Goal: Obtain resource: Download file/media

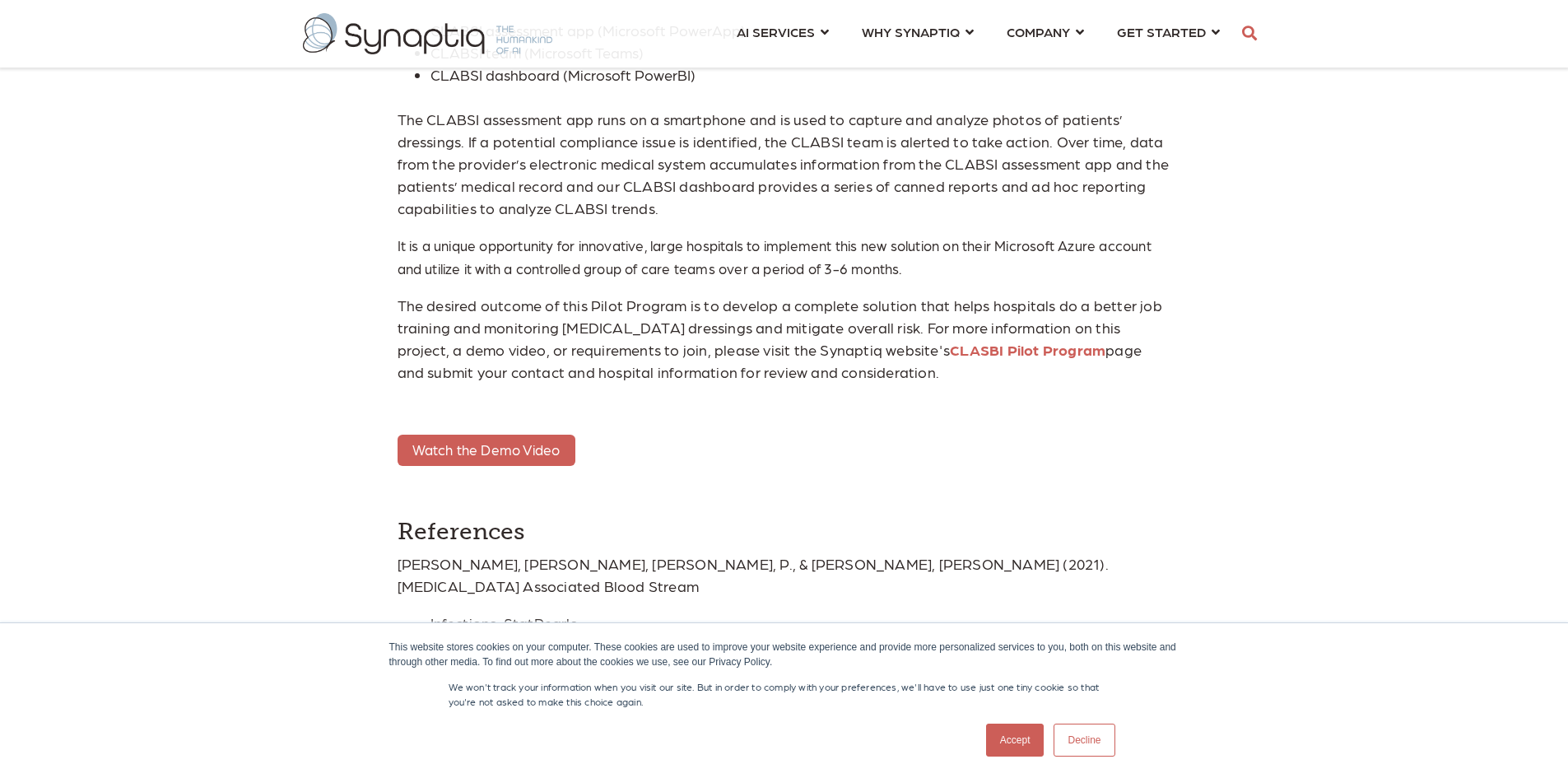
scroll to position [4424, 0]
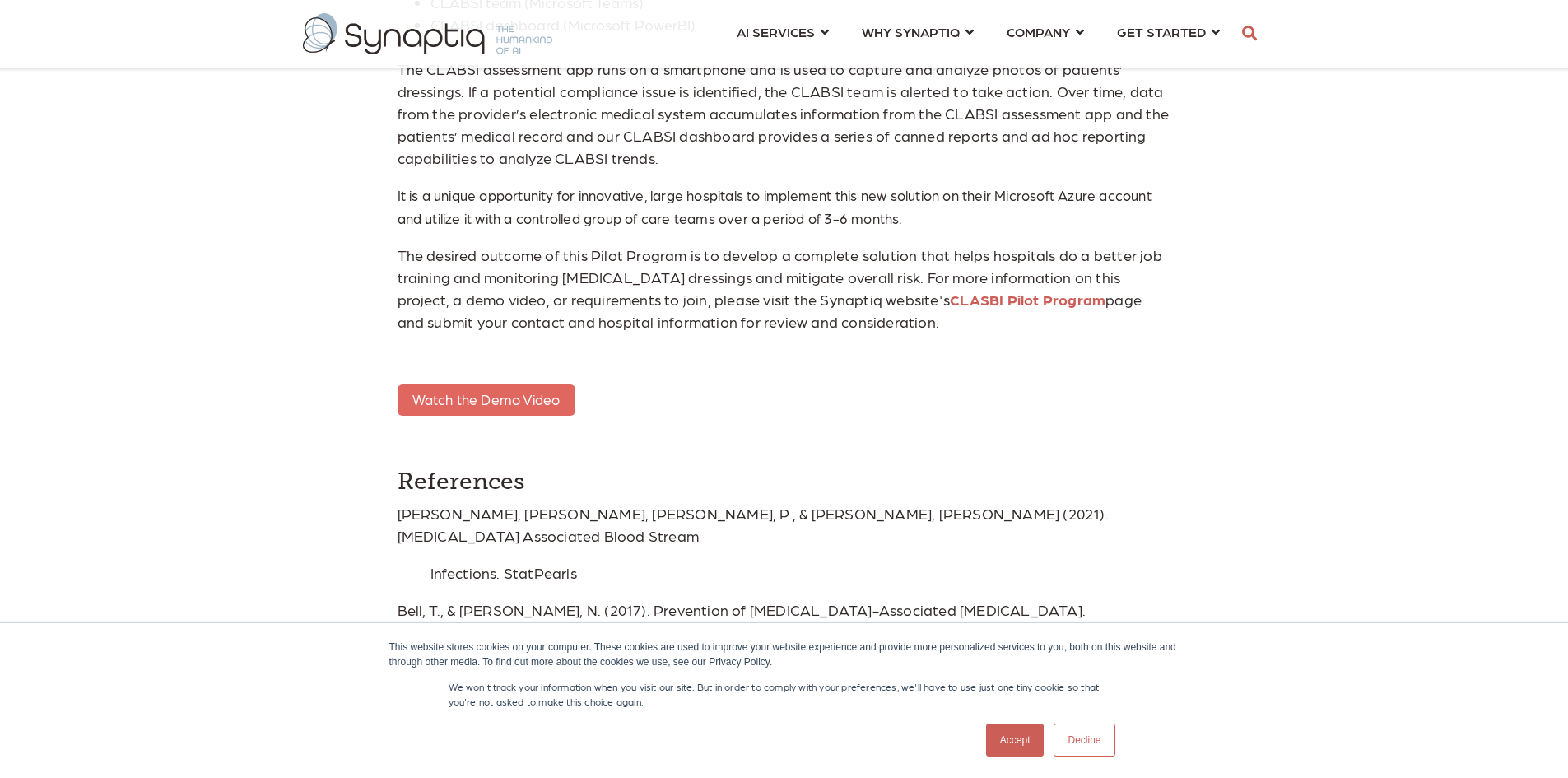
click at [462, 394] on span "Watch the Demo Video" at bounding box center [486, 399] width 148 height 16
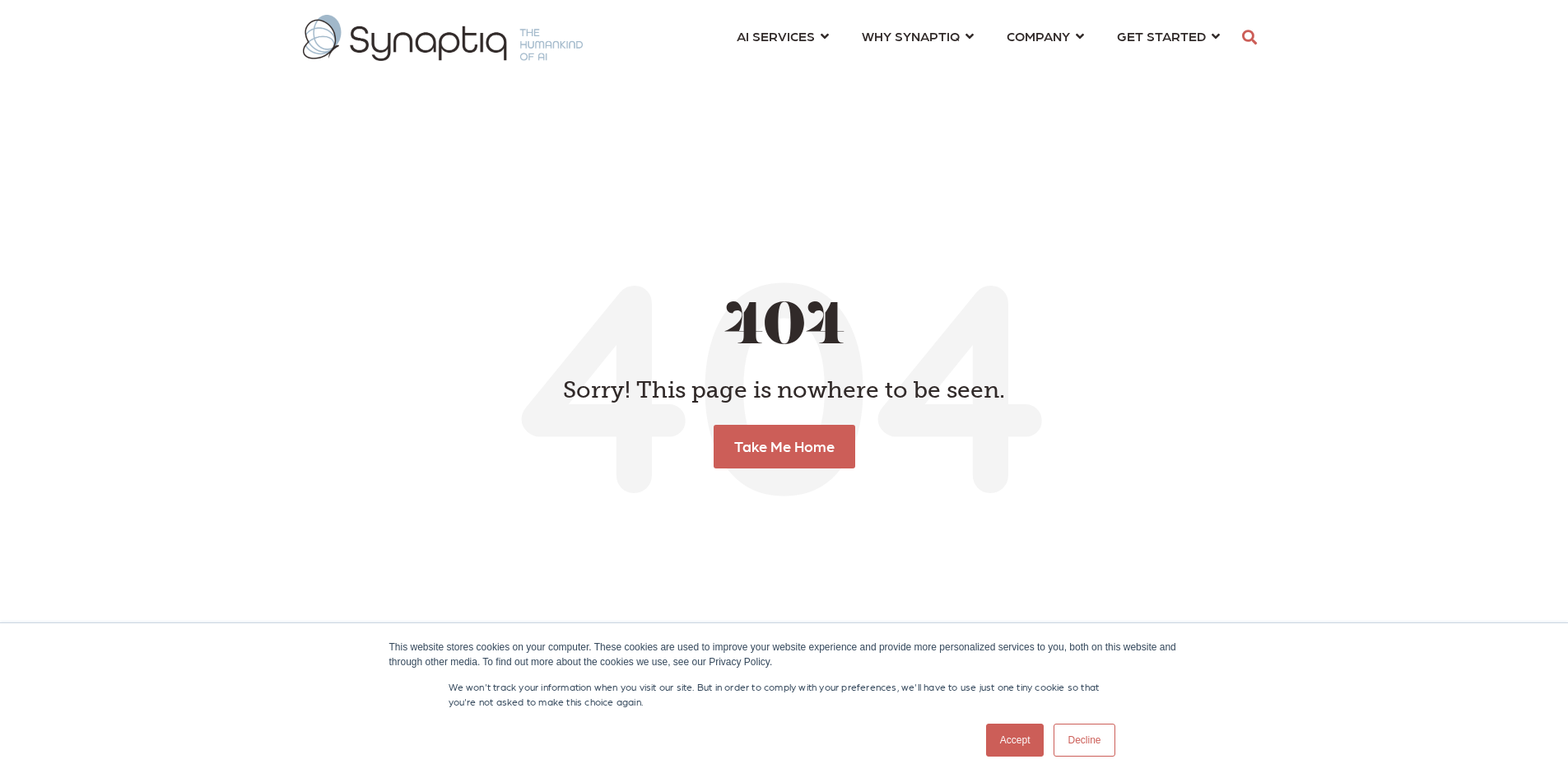
scroll to position [0, 8]
click at [798, 449] on link "Take Me Home" at bounding box center [784, 446] width 149 height 46
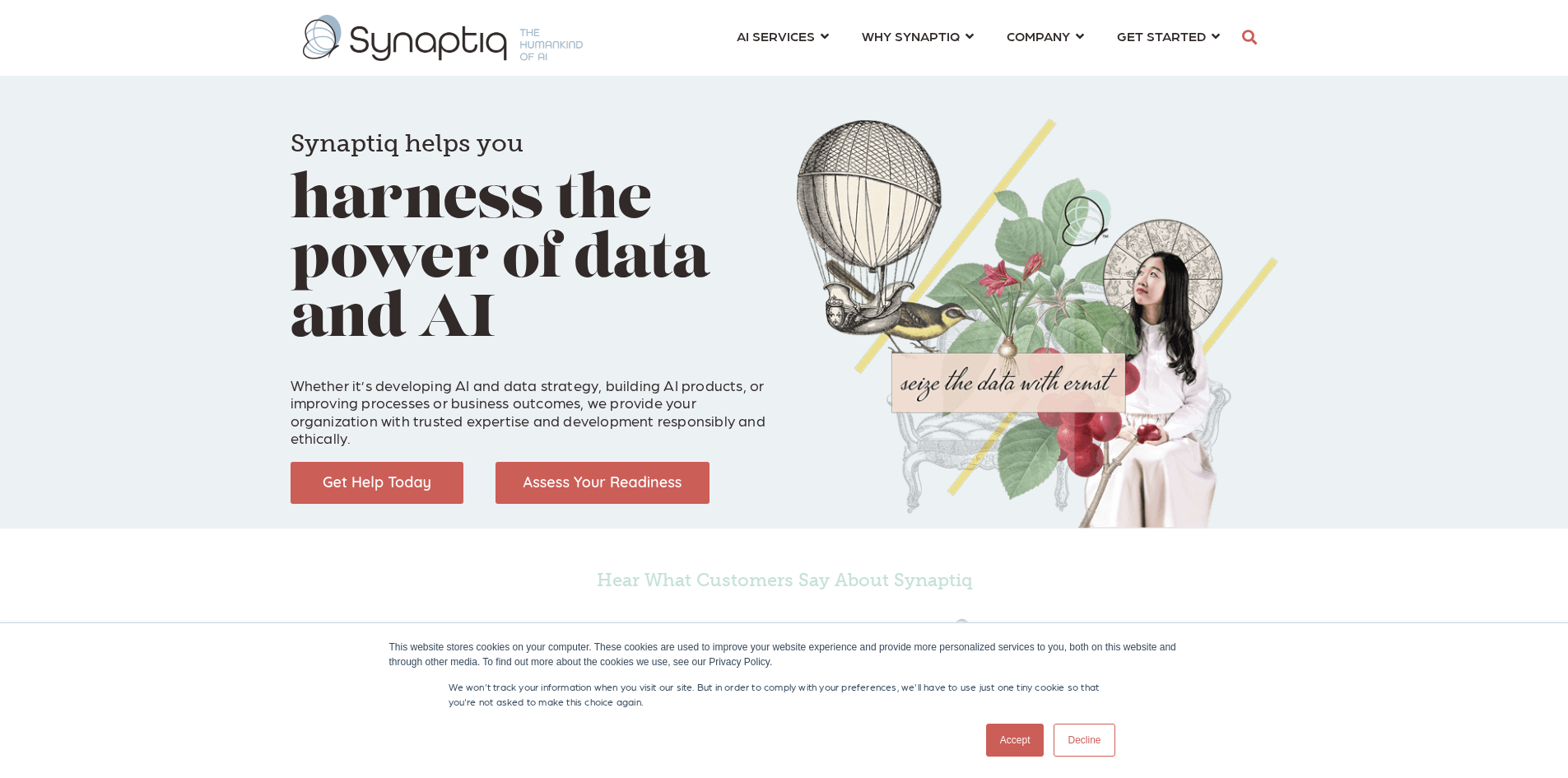
scroll to position [0, 8]
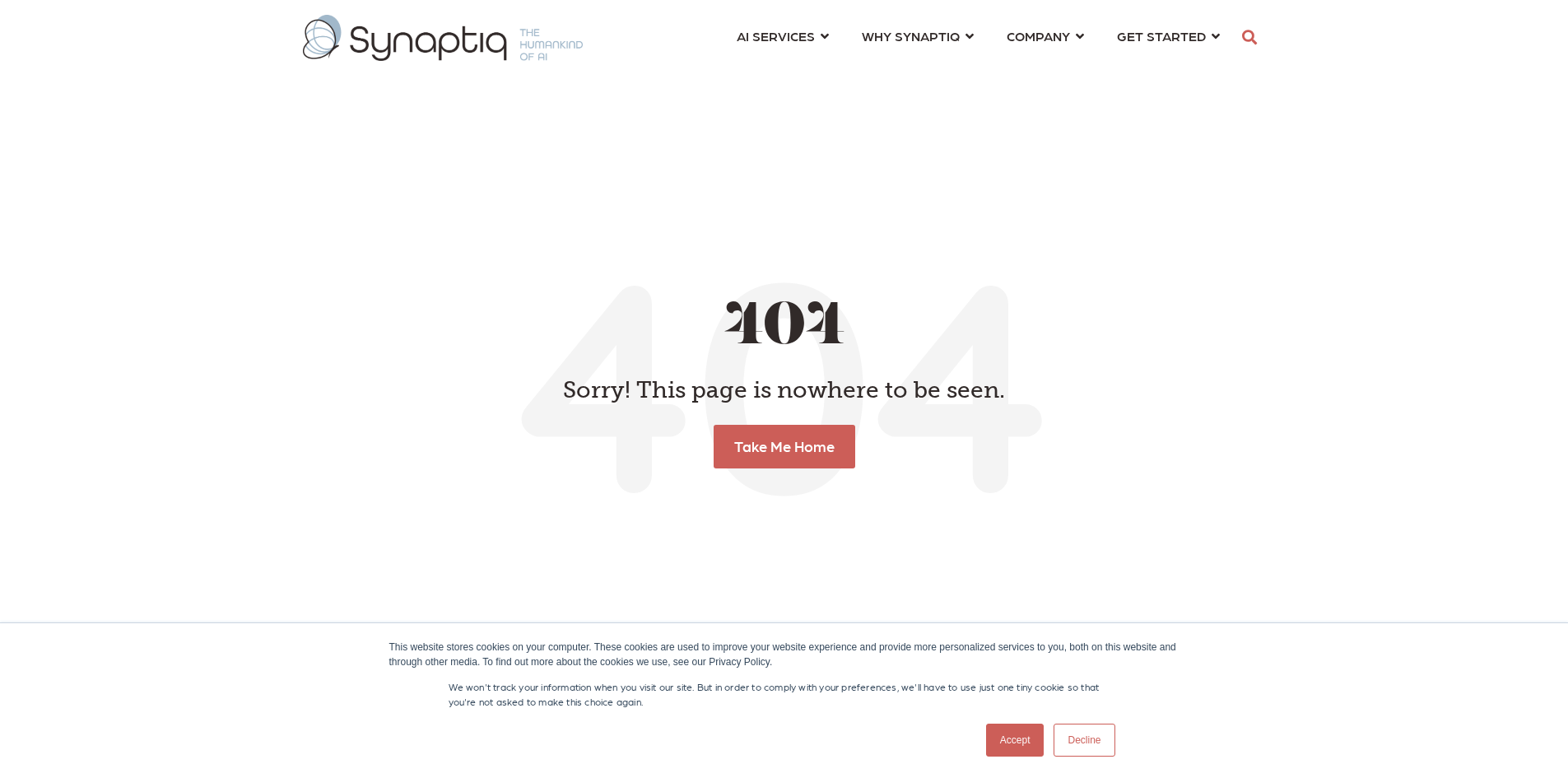
scroll to position [0, 8]
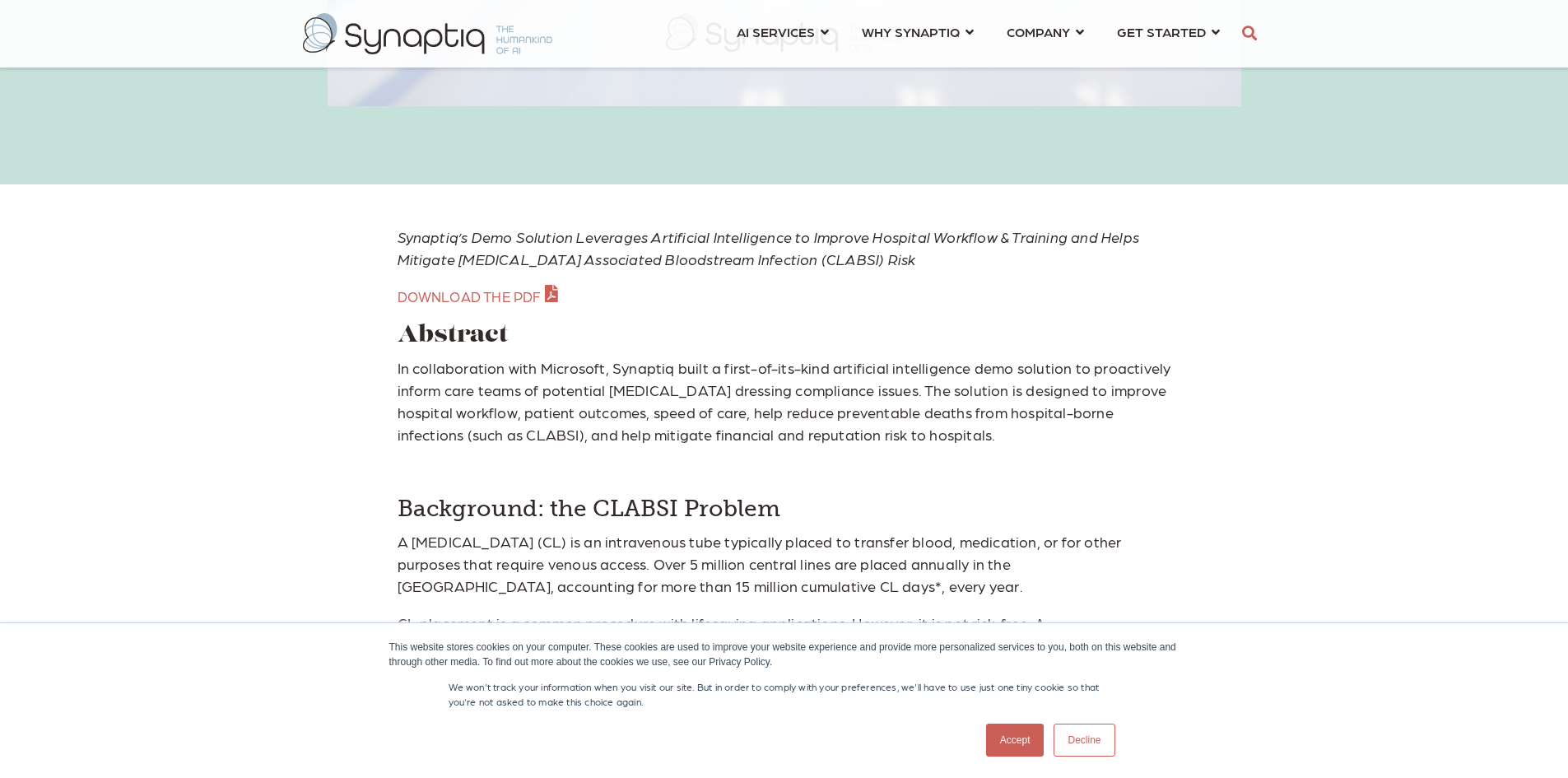
scroll to position [741, 0]
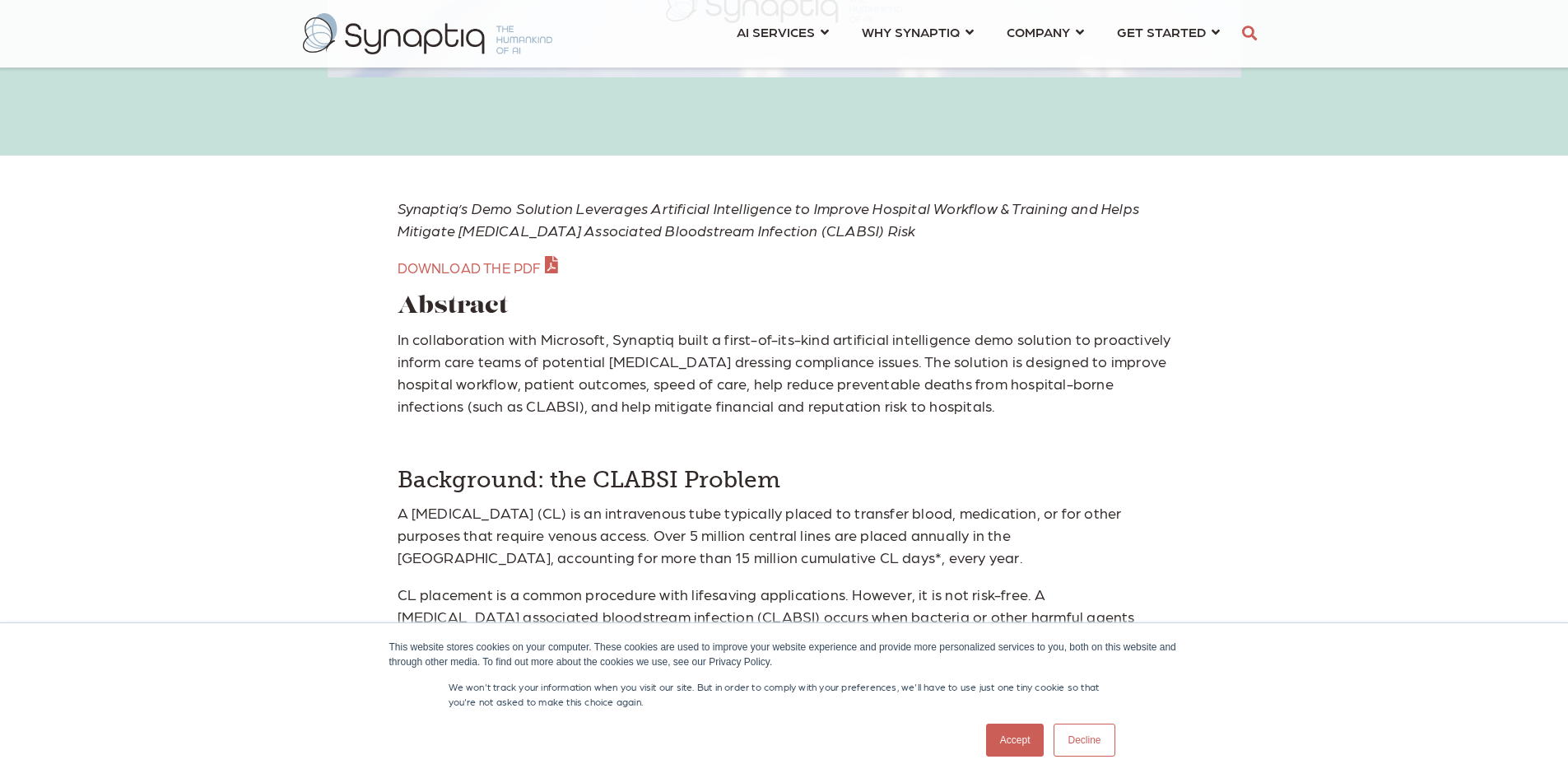
click at [514, 263] on span "DOWNLOAD THE PDF" at bounding box center [469, 267] width 144 height 16
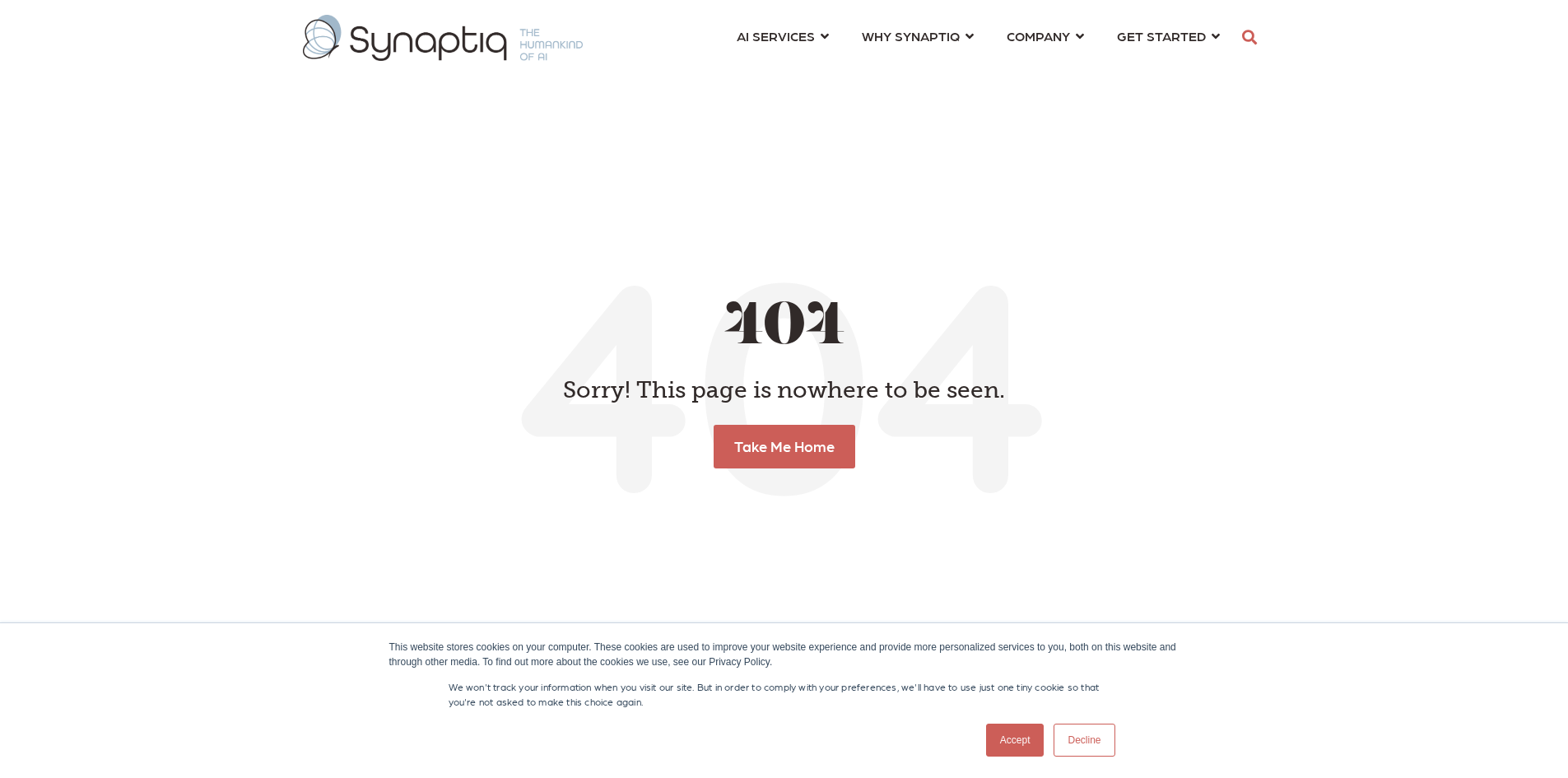
scroll to position [0, 8]
